Goal: Information Seeking & Learning: Learn about a topic

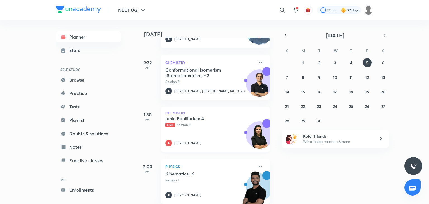
scroll to position [68, 0]
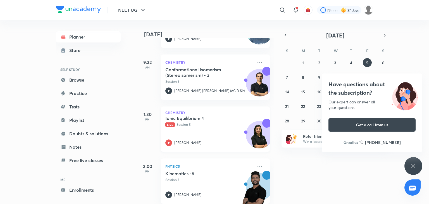
click at [184, 136] on div "Ionic Equilibrium 4 Live Session 5 Anushka Choudhary" at bounding box center [209, 130] width 88 height 31
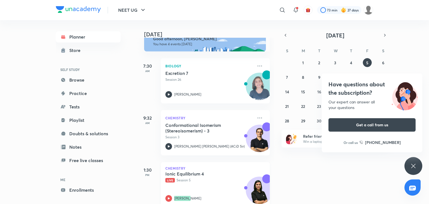
scroll to position [11, 0]
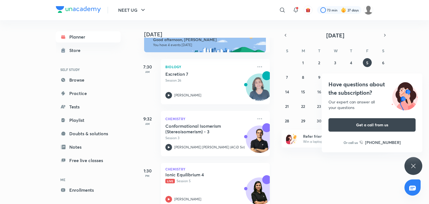
click at [175, 181] on p "Live Session 5" at bounding box center [209, 180] width 88 height 5
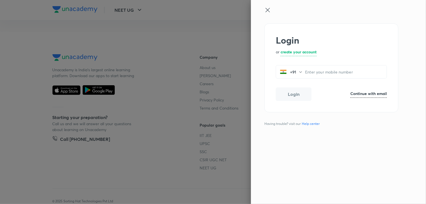
scroll to position [326, 0]
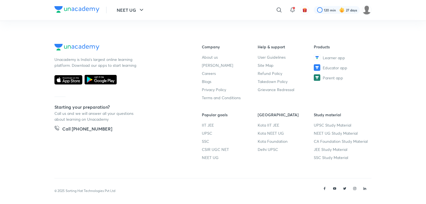
scroll to position [326, 0]
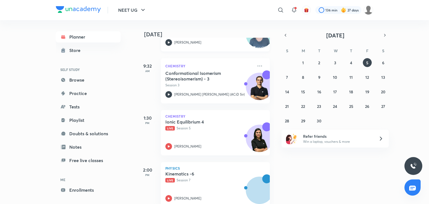
scroll to position [76, 0]
